Goal: Information Seeking & Learning: Learn about a topic

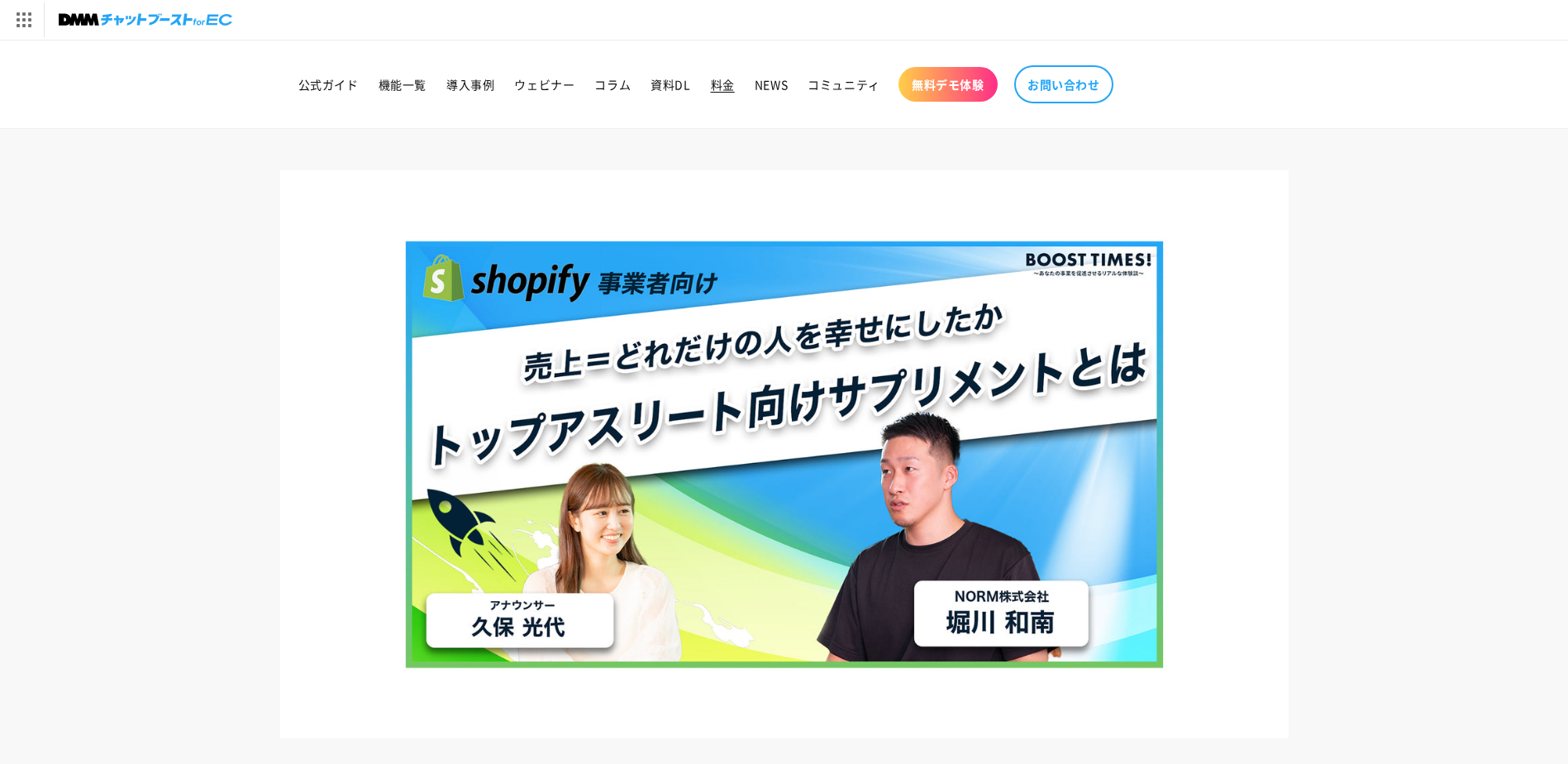
click at [719, 93] on link "料金" at bounding box center [723, 84] width 44 height 34
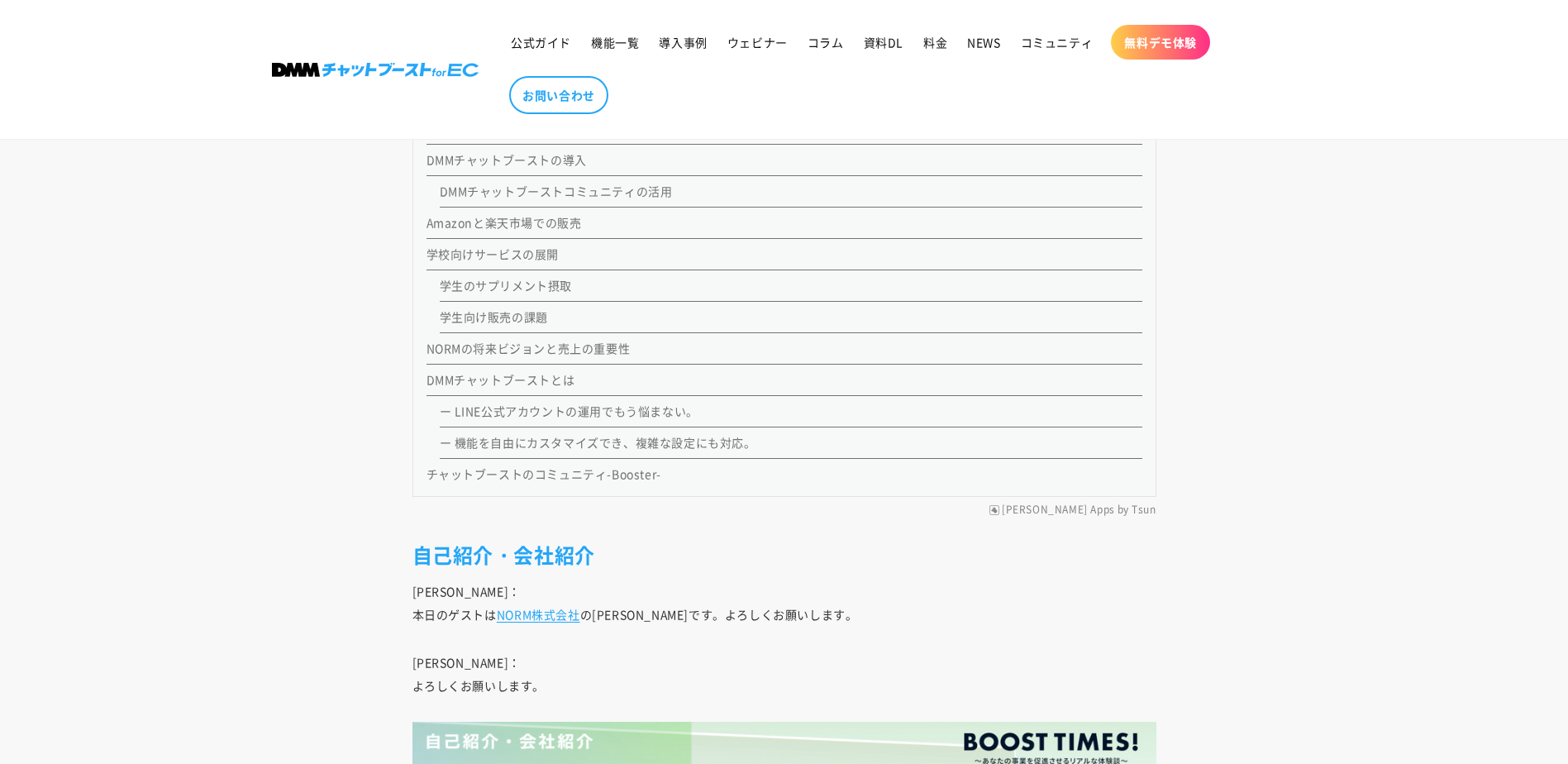
scroll to position [2149, 0]
